Goal: Download file/media

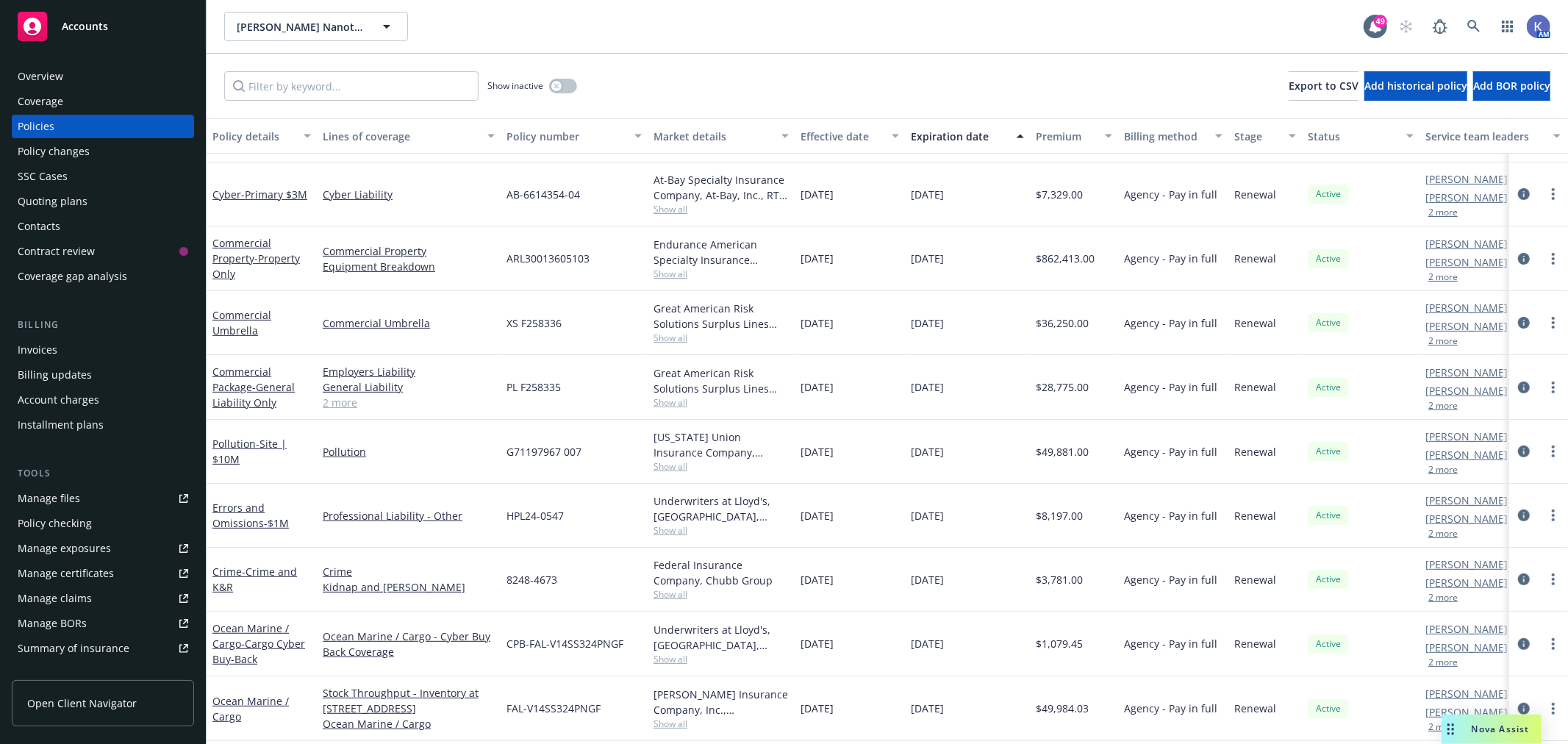
scroll to position [490, 0]
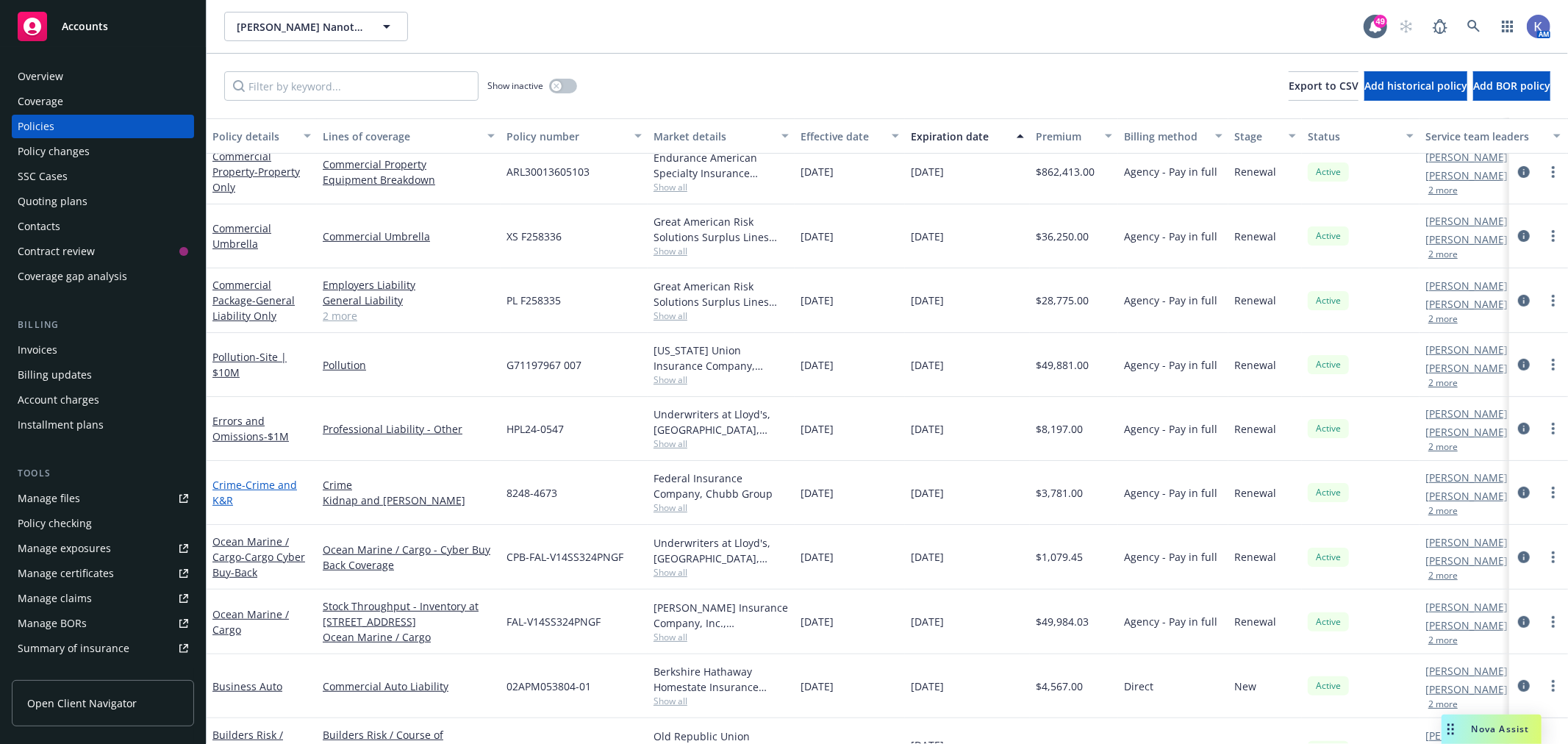
click at [270, 479] on span "- Crime and K&R" at bounding box center [254, 492] width 85 height 29
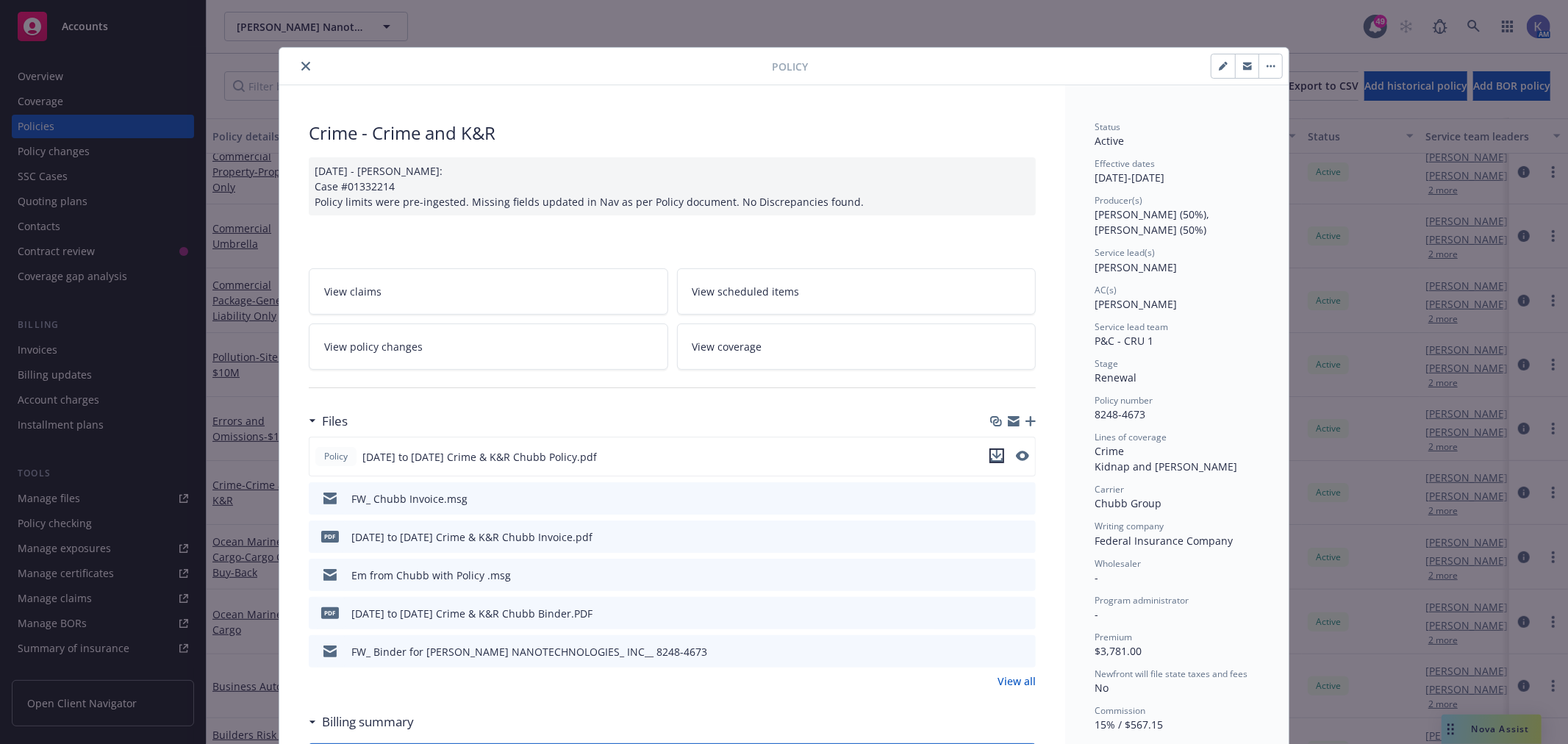
click at [992, 457] on icon "download file" at bounding box center [997, 456] width 12 height 12
click at [303, 63] on icon "close" at bounding box center [305, 66] width 9 height 9
